Goal: Answer question/provide support

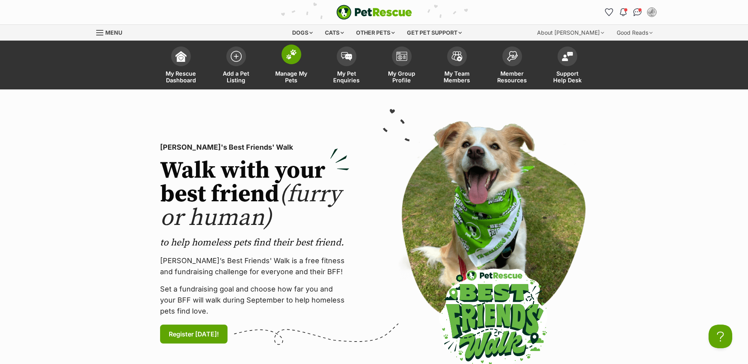
click at [291, 56] on img at bounding box center [291, 54] width 11 height 10
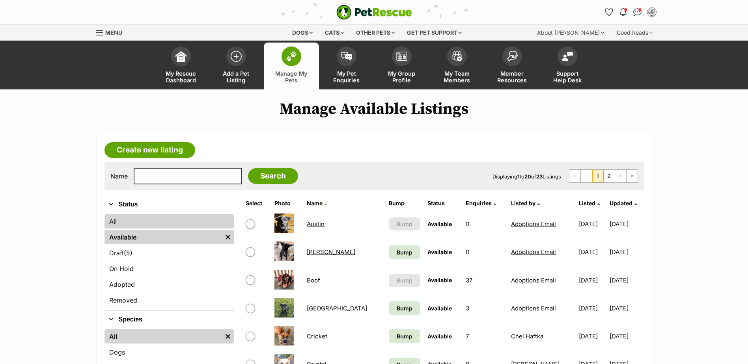
click at [126, 222] on link "All" at bounding box center [168, 221] width 129 height 14
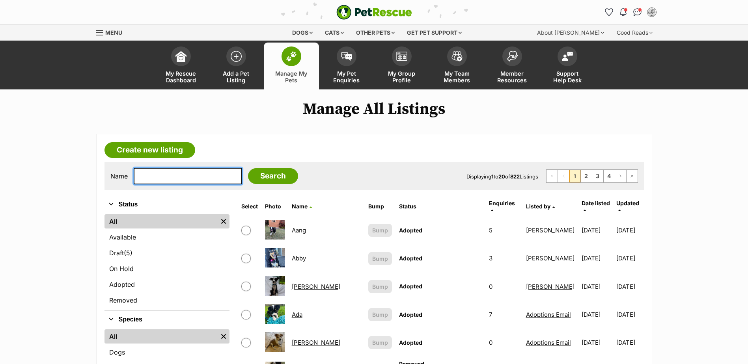
click at [151, 175] on input "text" at bounding box center [188, 176] width 108 height 17
type input "[PERSON_NAME]"
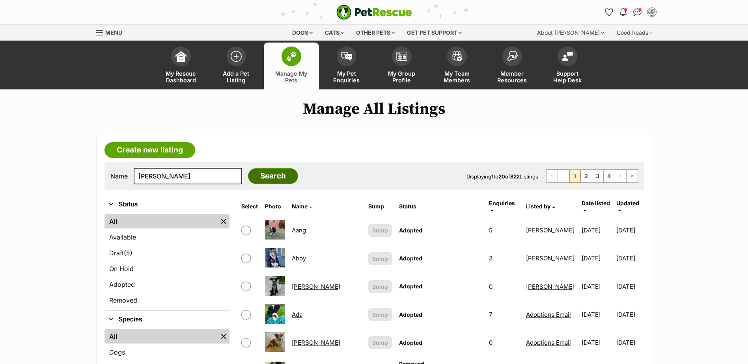
click at [272, 181] on input "Search" at bounding box center [273, 176] width 50 height 16
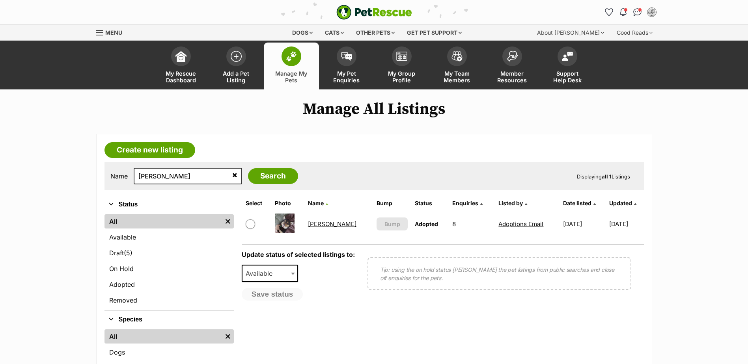
click at [324, 223] on link "Arthur" at bounding box center [332, 223] width 48 height 7
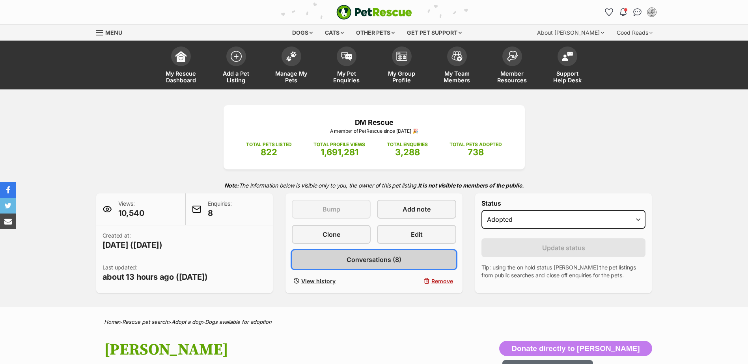
click at [366, 256] on span "Conversations (8)" at bounding box center [373, 259] width 55 height 9
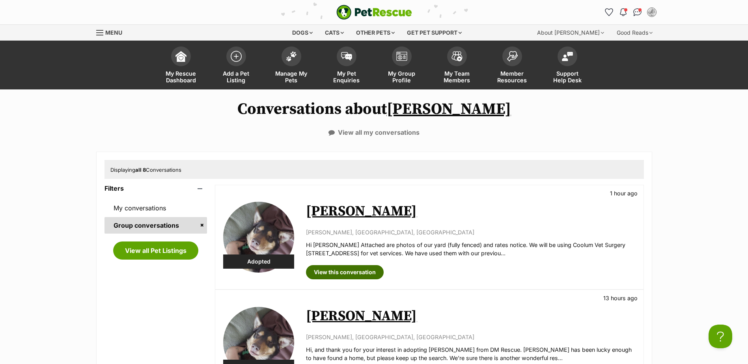
click at [362, 272] on link "View this conversation" at bounding box center [345, 272] width 78 height 14
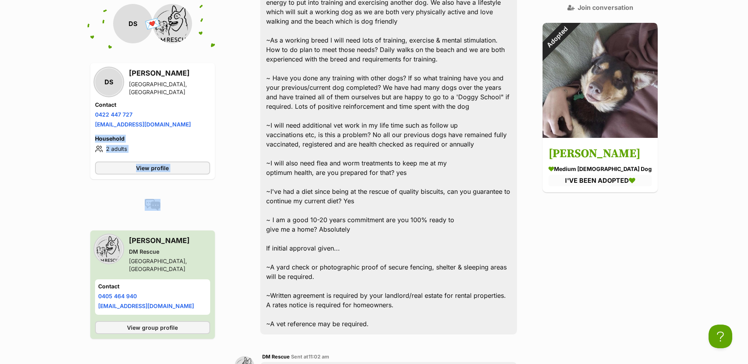
scroll to position [782, 0]
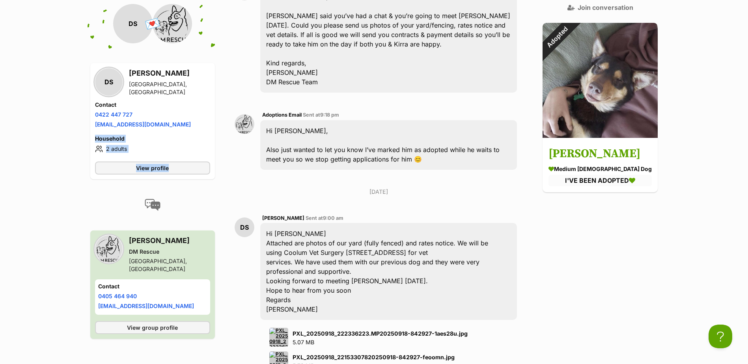
drag, startPoint x: 166, startPoint y: 221, endPoint x: 95, endPoint y: 205, distance: 72.9
click at [95, 205] on aside "💌 Conversation participant details DS DS Debra Steele Mount Coolum, QLD Contact…" at bounding box center [152, 181] width 125 height 355
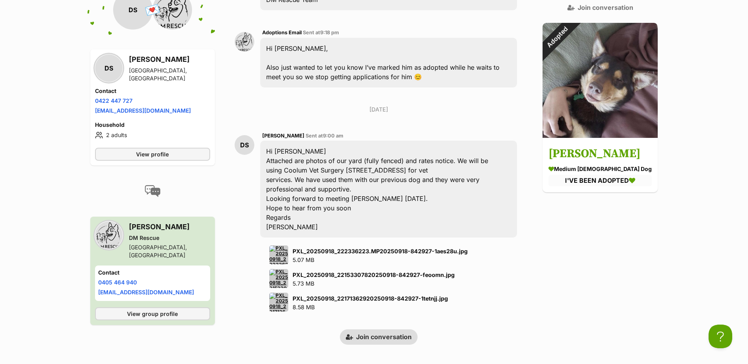
drag, startPoint x: 95, startPoint y: 205, endPoint x: 47, endPoint y: 171, distance: 57.7
drag, startPoint x: 169, startPoint y: 79, endPoint x: 95, endPoint y: 79, distance: 73.7
click at [95, 106] on li "Email address hot.steele2@gmail.com" at bounding box center [152, 110] width 115 height 8
copy link "hot.steele2@gmail.com"
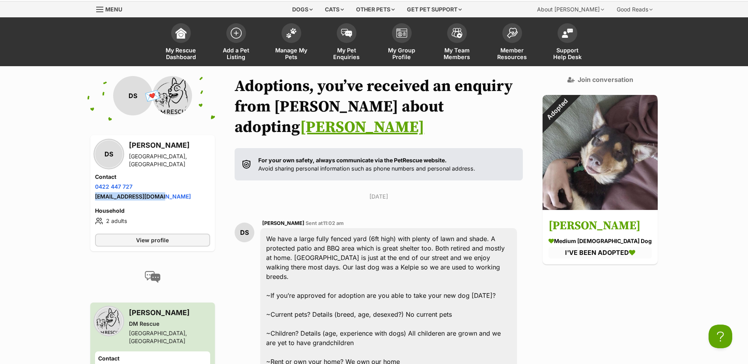
scroll to position [0, 0]
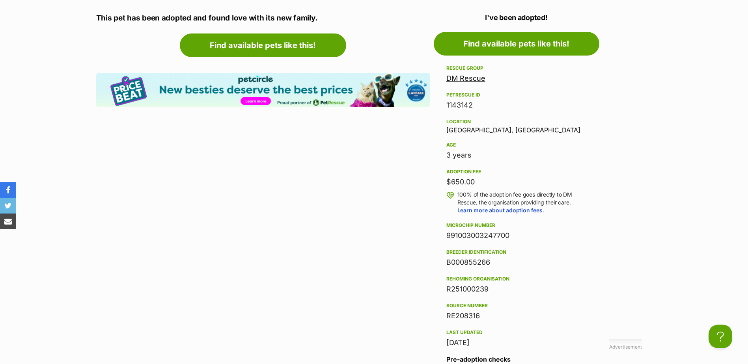
scroll to position [709, 0]
